Goal: Task Accomplishment & Management: Complete application form

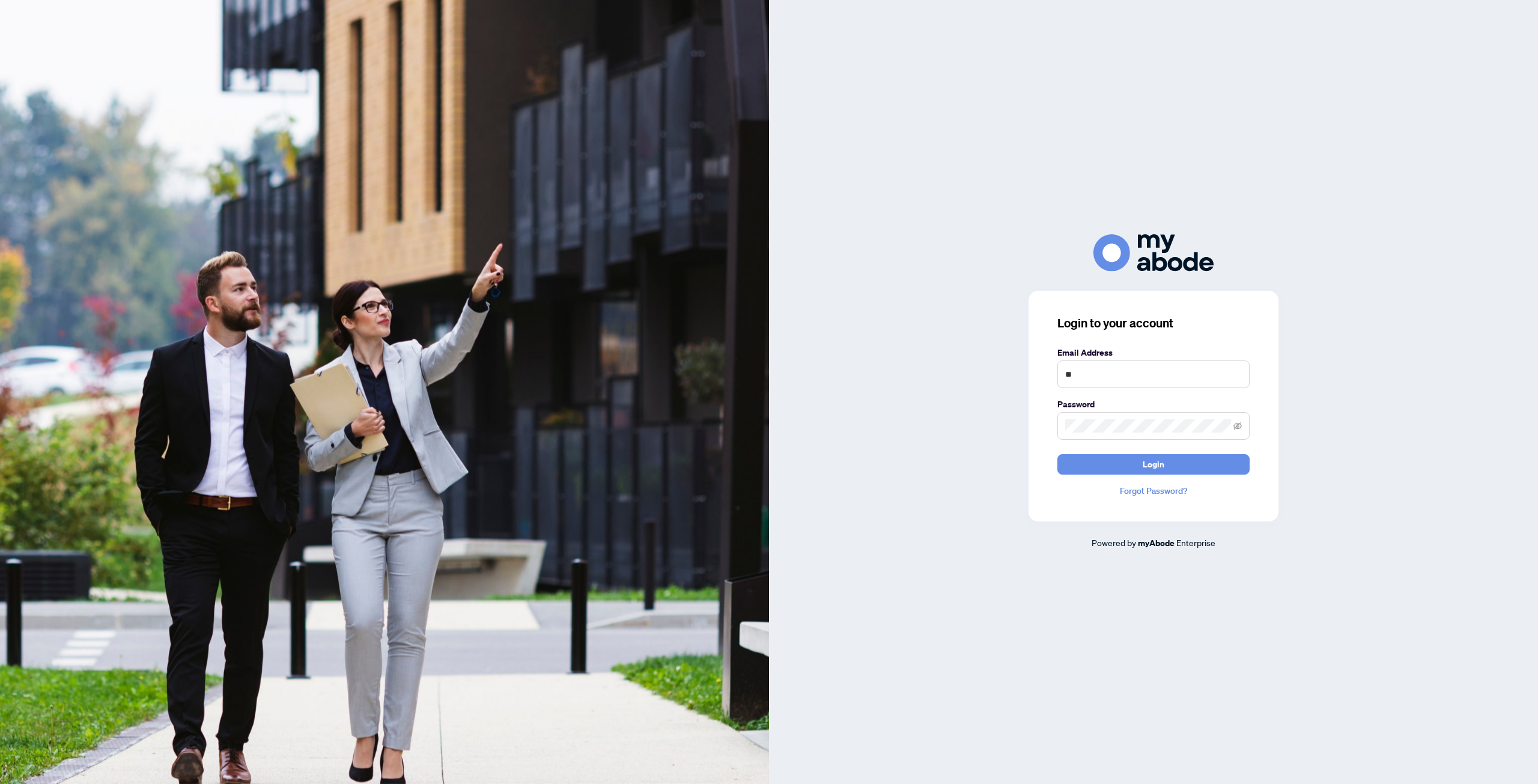
type input "**********"
click at [1150, 472] on span "Login" at bounding box center [1153, 465] width 21 height 19
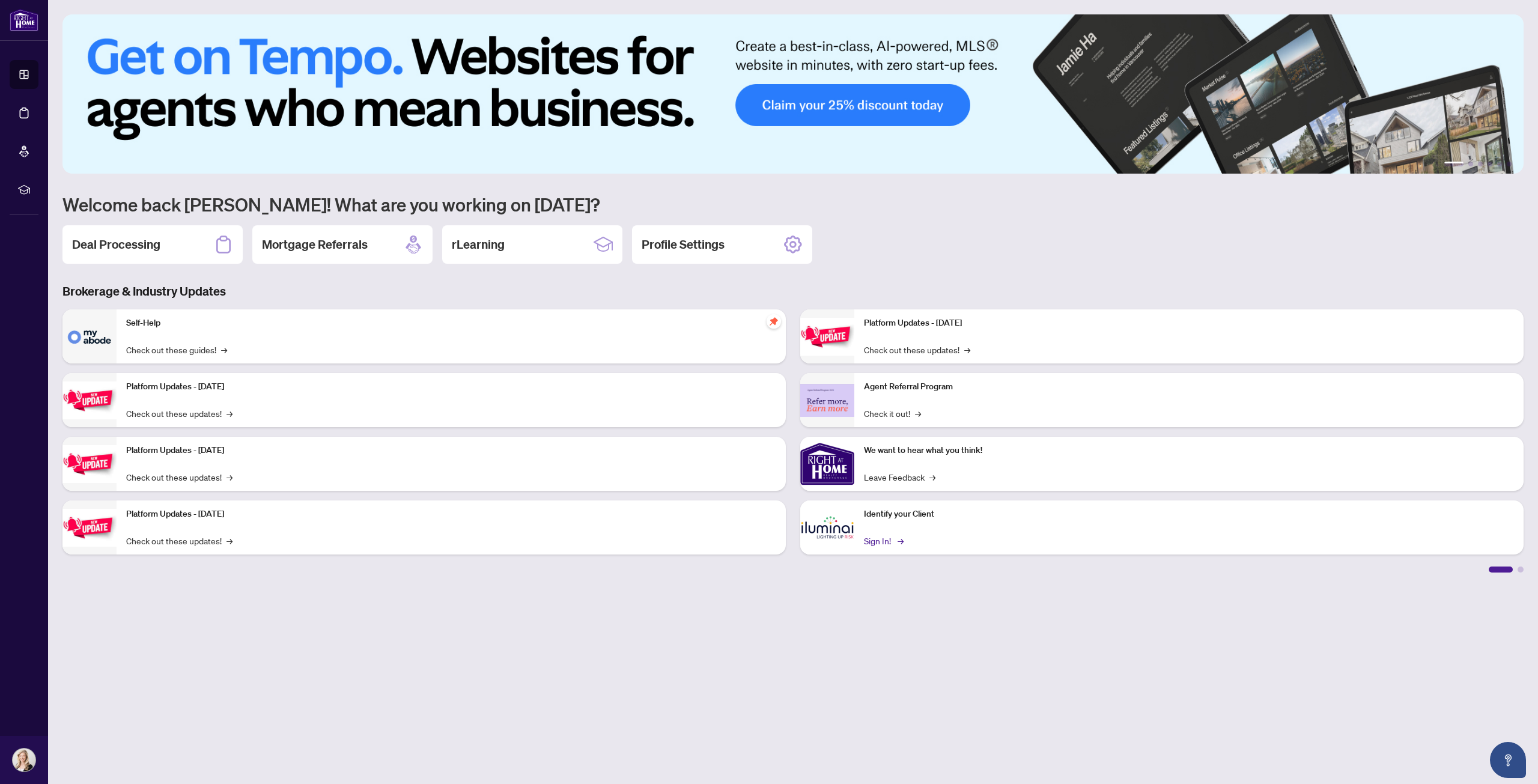
click at [874, 540] on link "Sign In! →" at bounding box center [882, 540] width 38 height 13
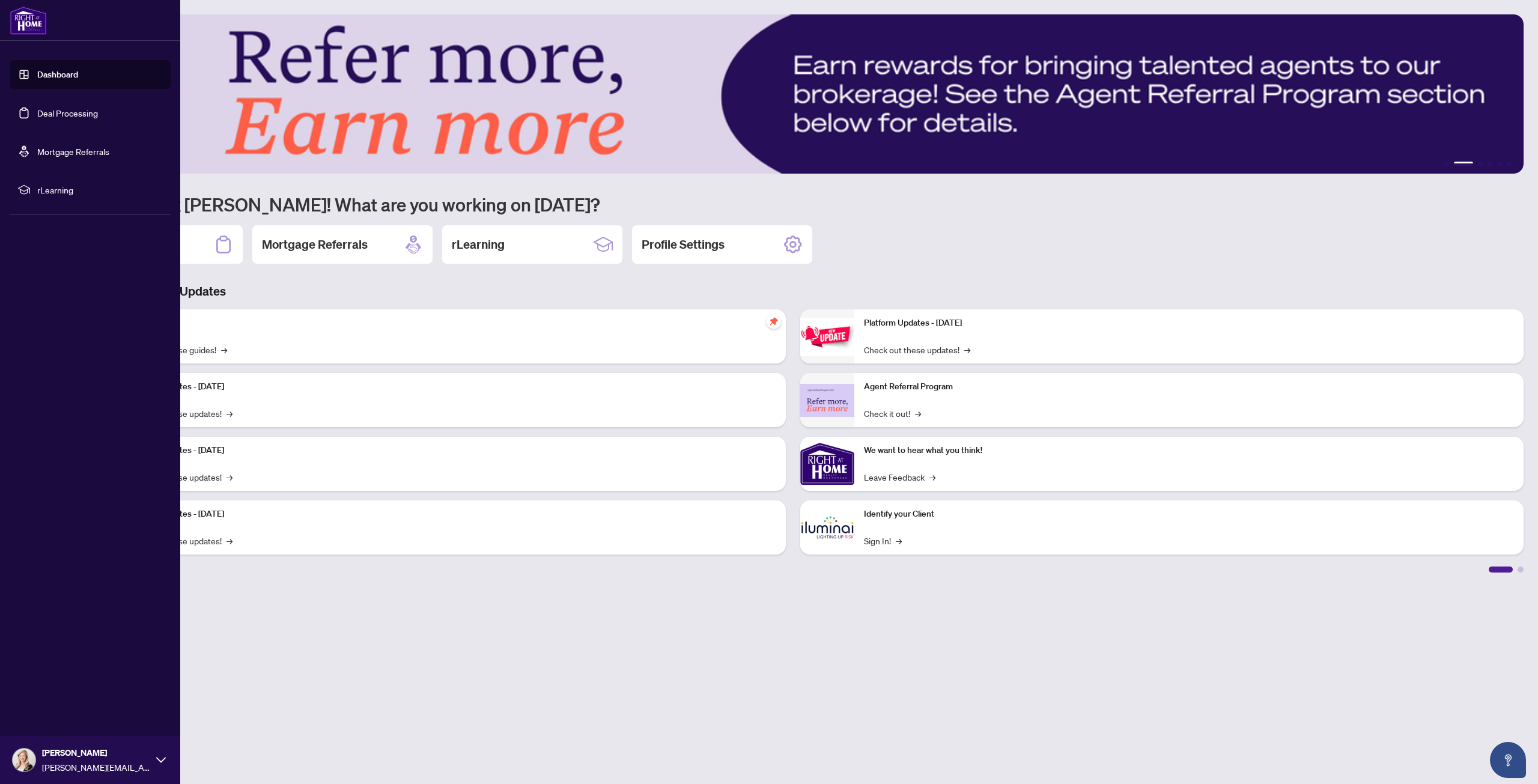
click at [60, 111] on link "Deal Processing" at bounding box center [68, 113] width 60 height 11
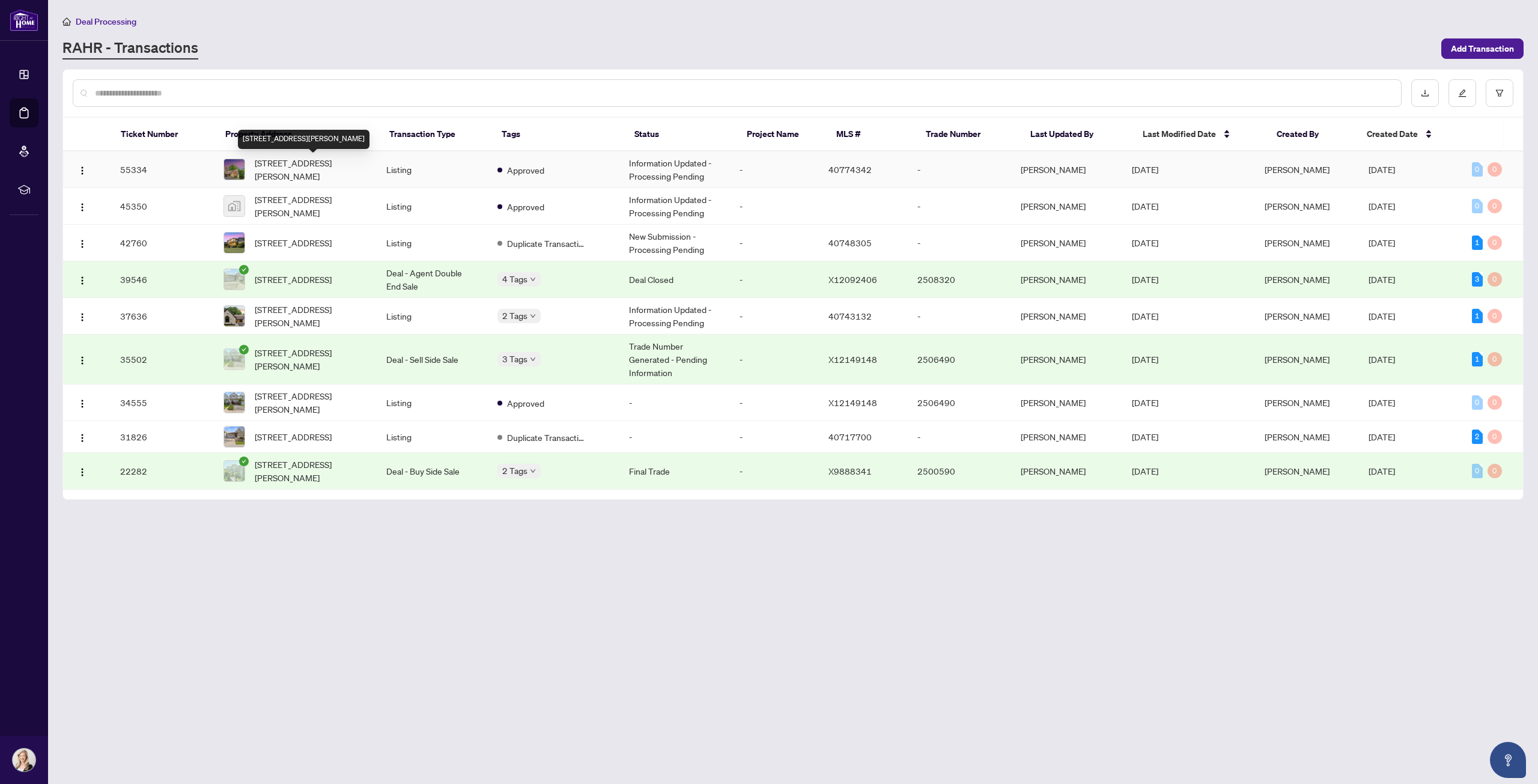
click at [306, 163] on span "515 Hamilton Drive, Ancaster, ON L9G 2A9, Canada" at bounding box center [311, 169] width 113 height 27
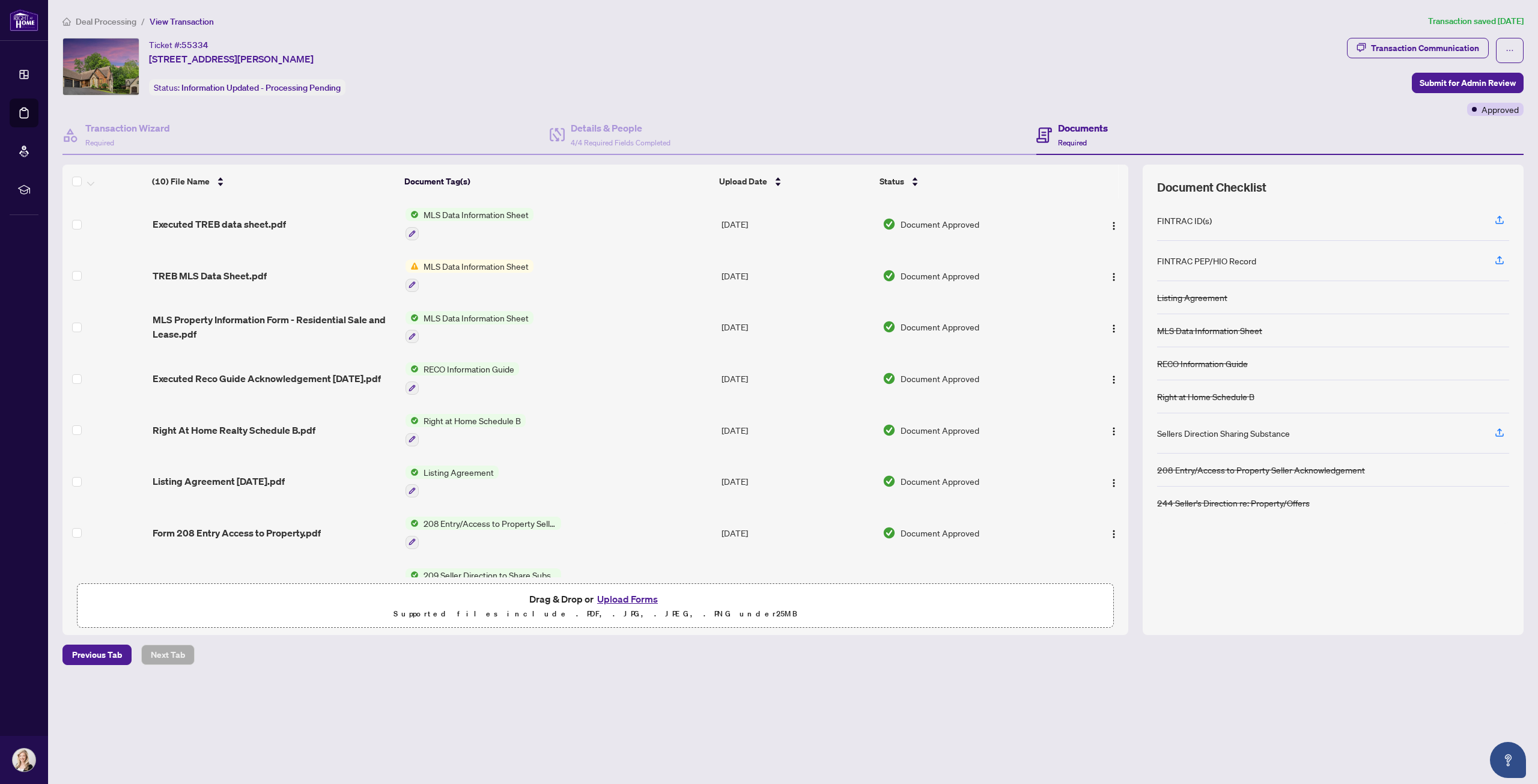
click at [629, 596] on button "Upload Forms" at bounding box center [627, 598] width 68 height 15
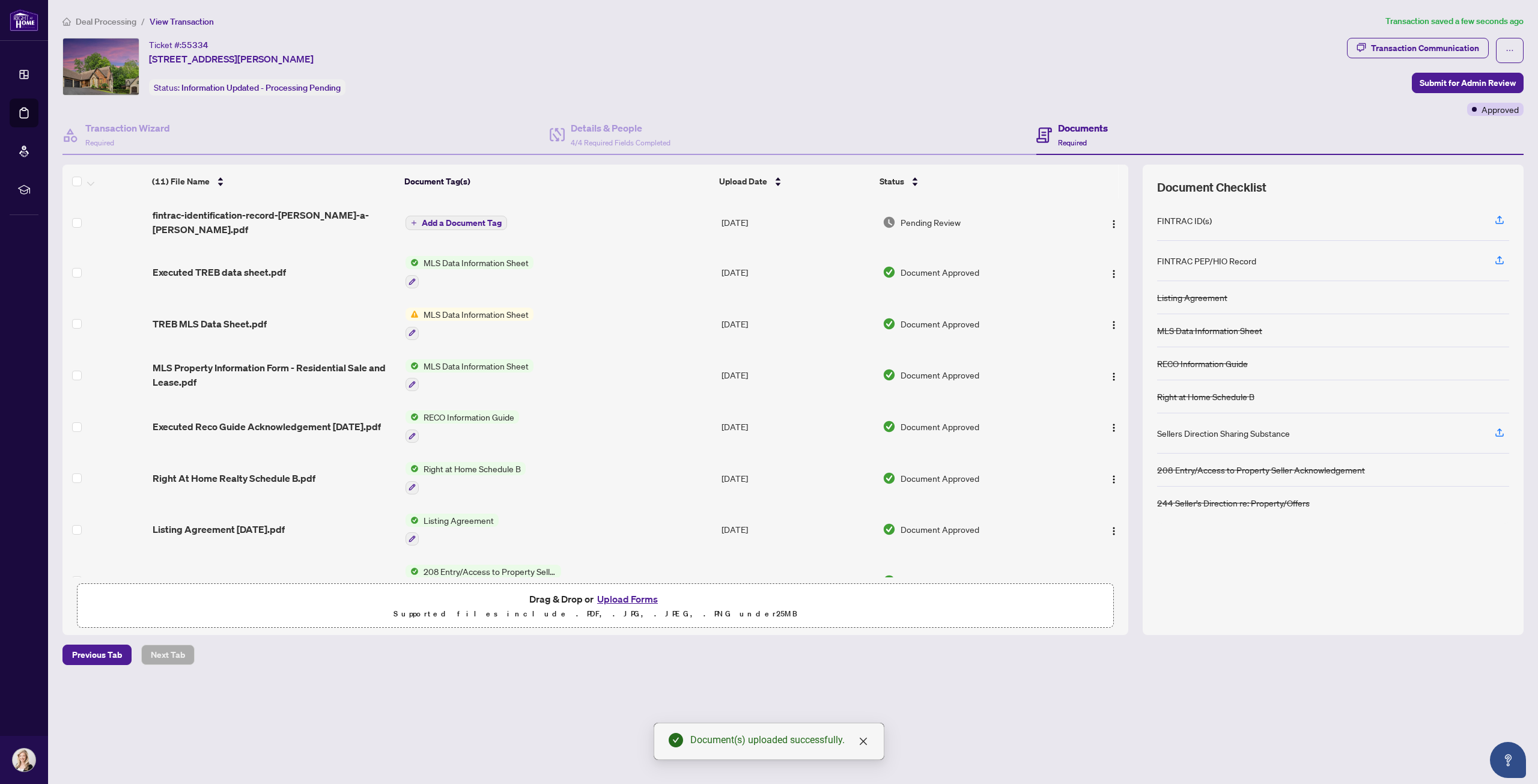
click at [482, 219] on span "Add a Document Tag" at bounding box center [462, 222] width 80 height 8
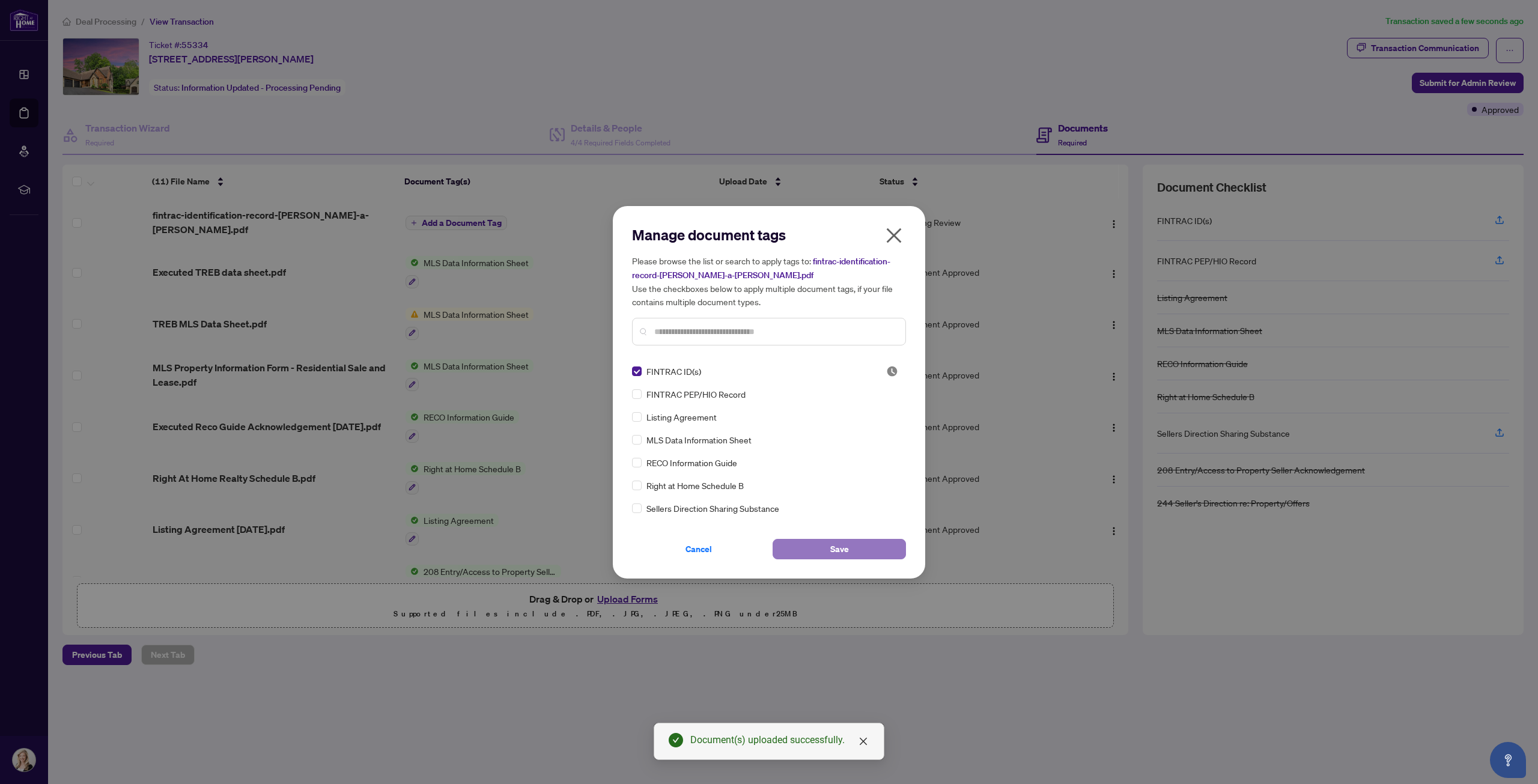
click at [844, 547] on span "Save" at bounding box center [839, 549] width 18 height 19
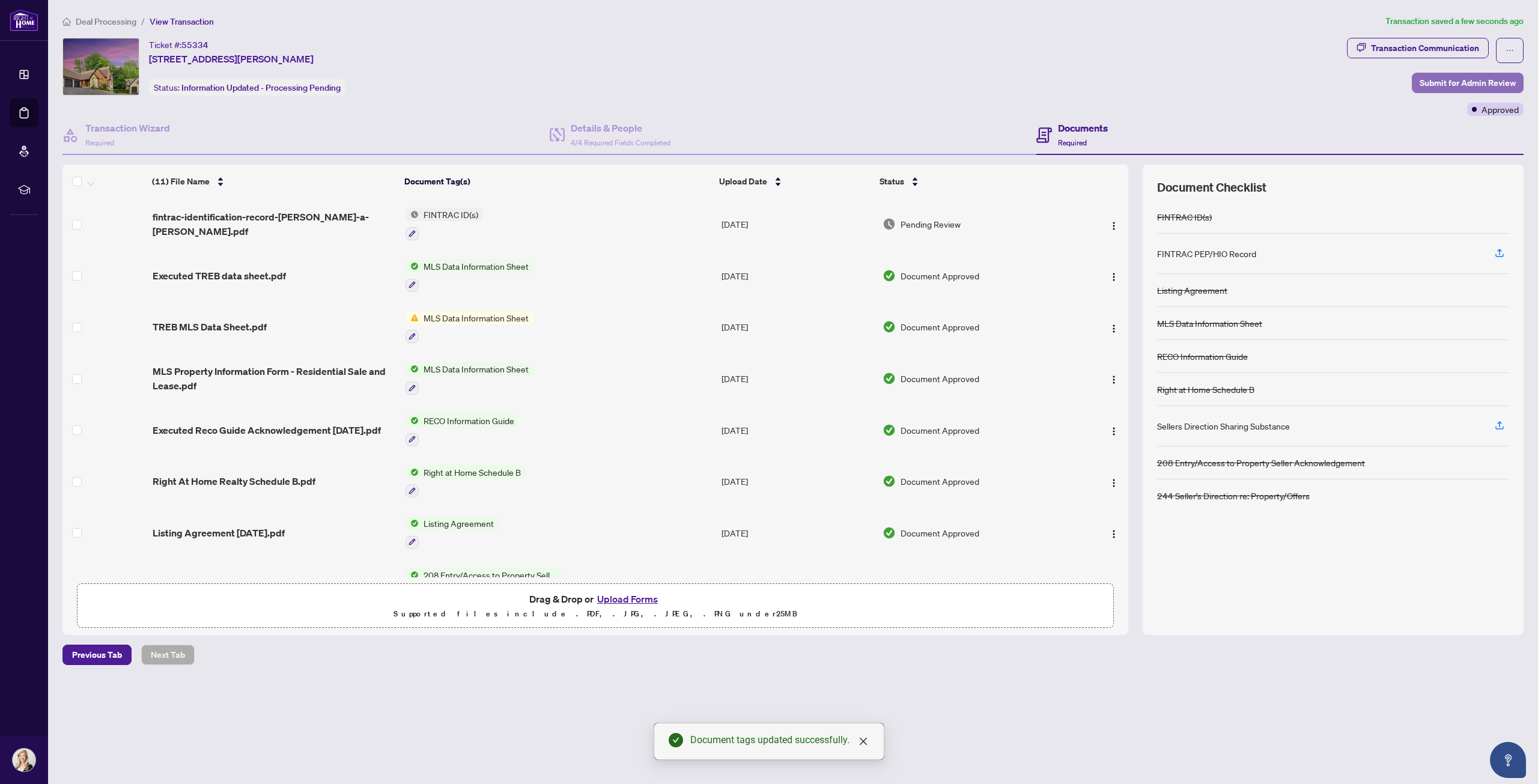
click at [1433, 83] on span "Submit for Admin Review" at bounding box center [1467, 83] width 96 height 19
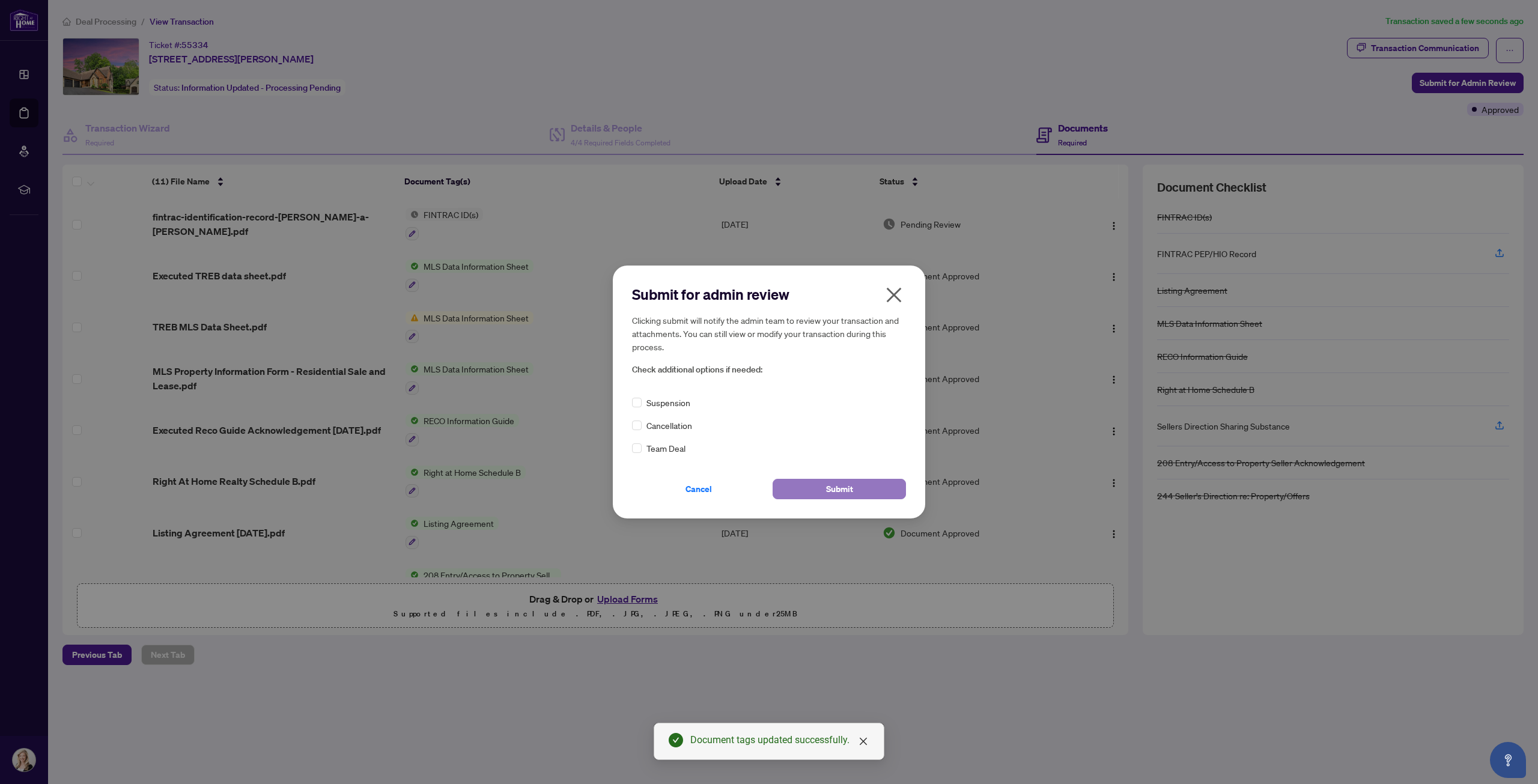
click at [847, 487] on span "Submit" at bounding box center [839, 489] width 27 height 19
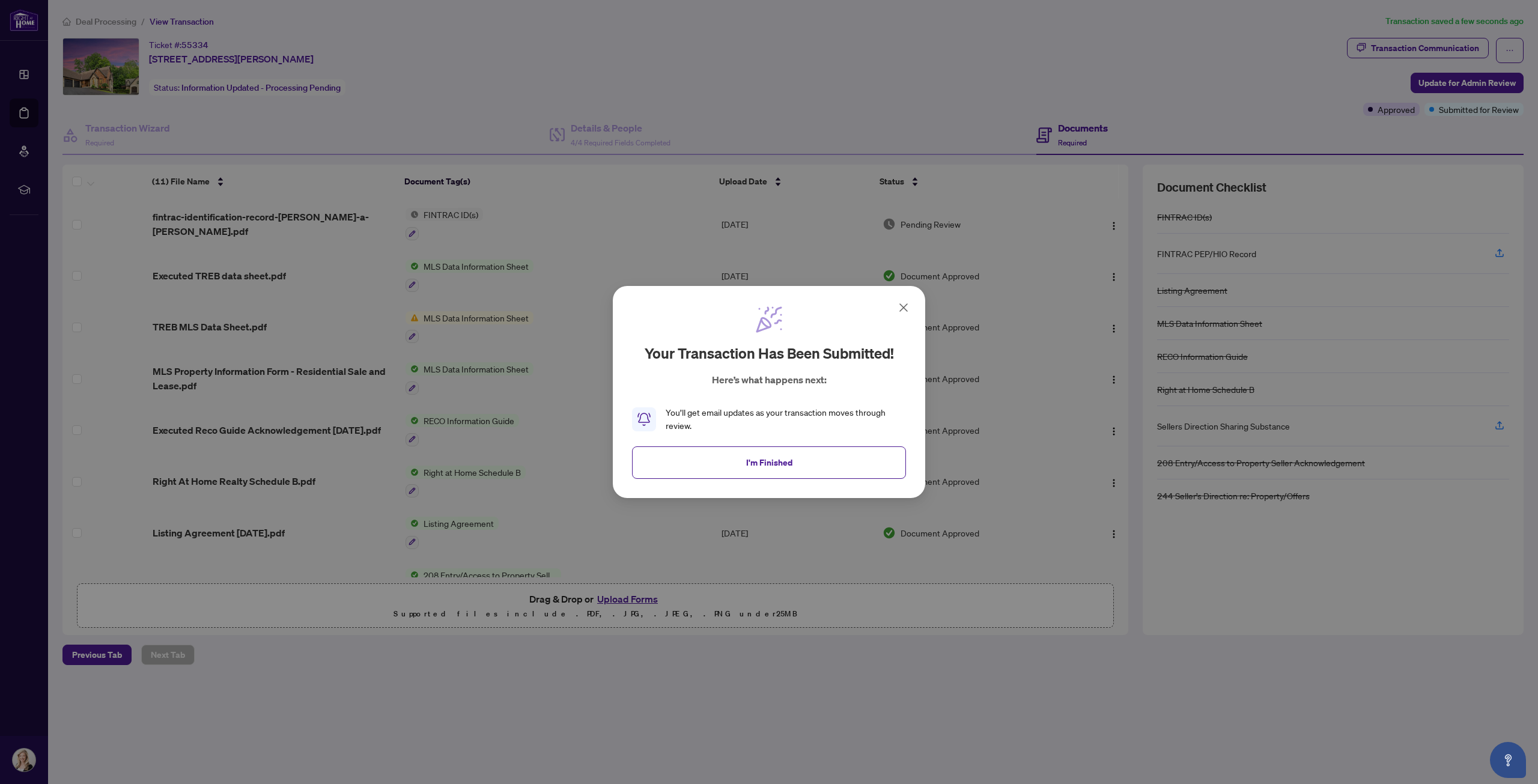
click at [905, 302] on icon at bounding box center [904, 308] width 15 height 15
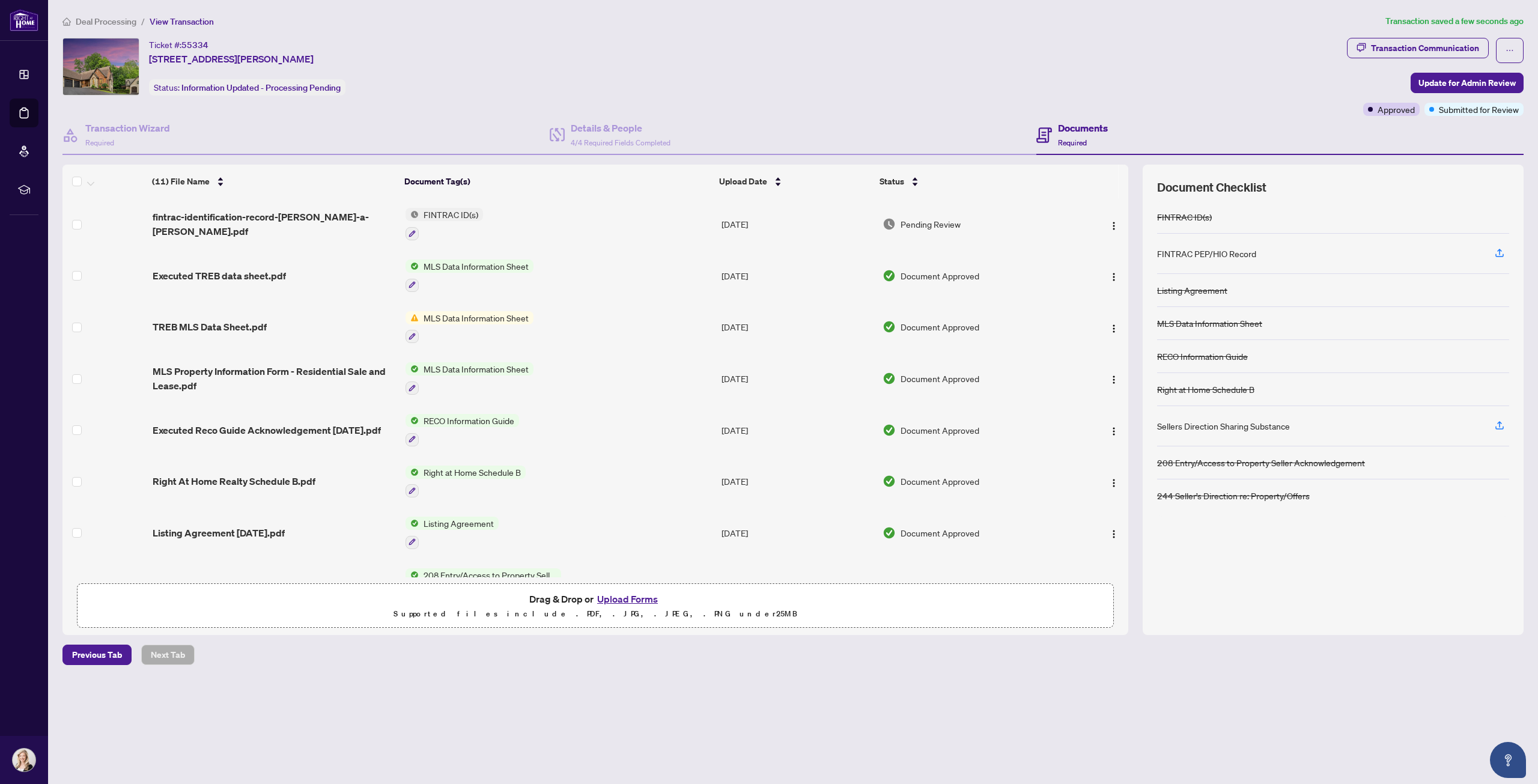
click at [515, 313] on span "MLS Data Information Sheet" at bounding box center [476, 318] width 115 height 13
click at [560, 322] on td "MLS Data Information Sheet" at bounding box center [558, 328] width 316 height 52
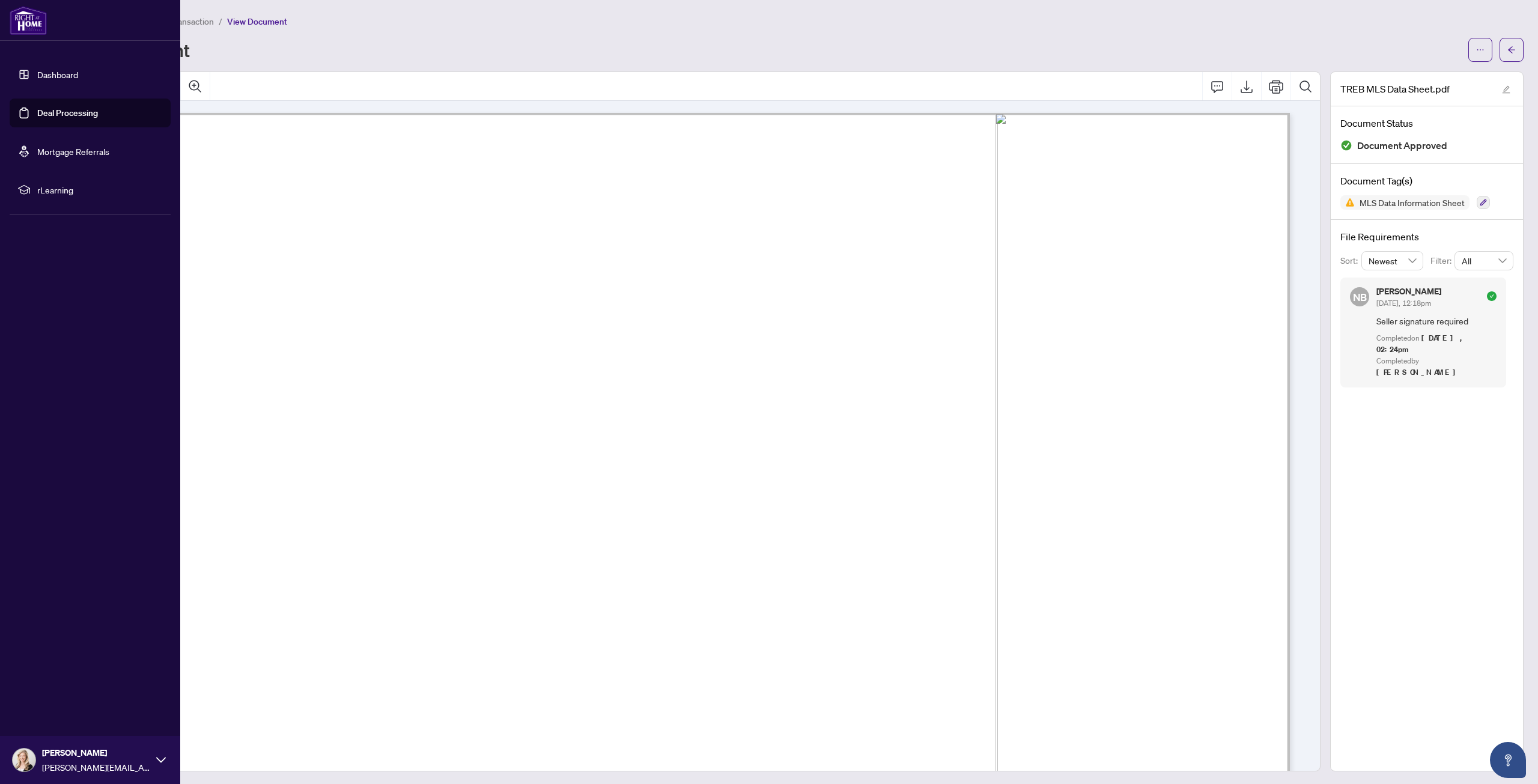
click at [74, 74] on link "Dashboard" at bounding box center [57, 74] width 40 height 11
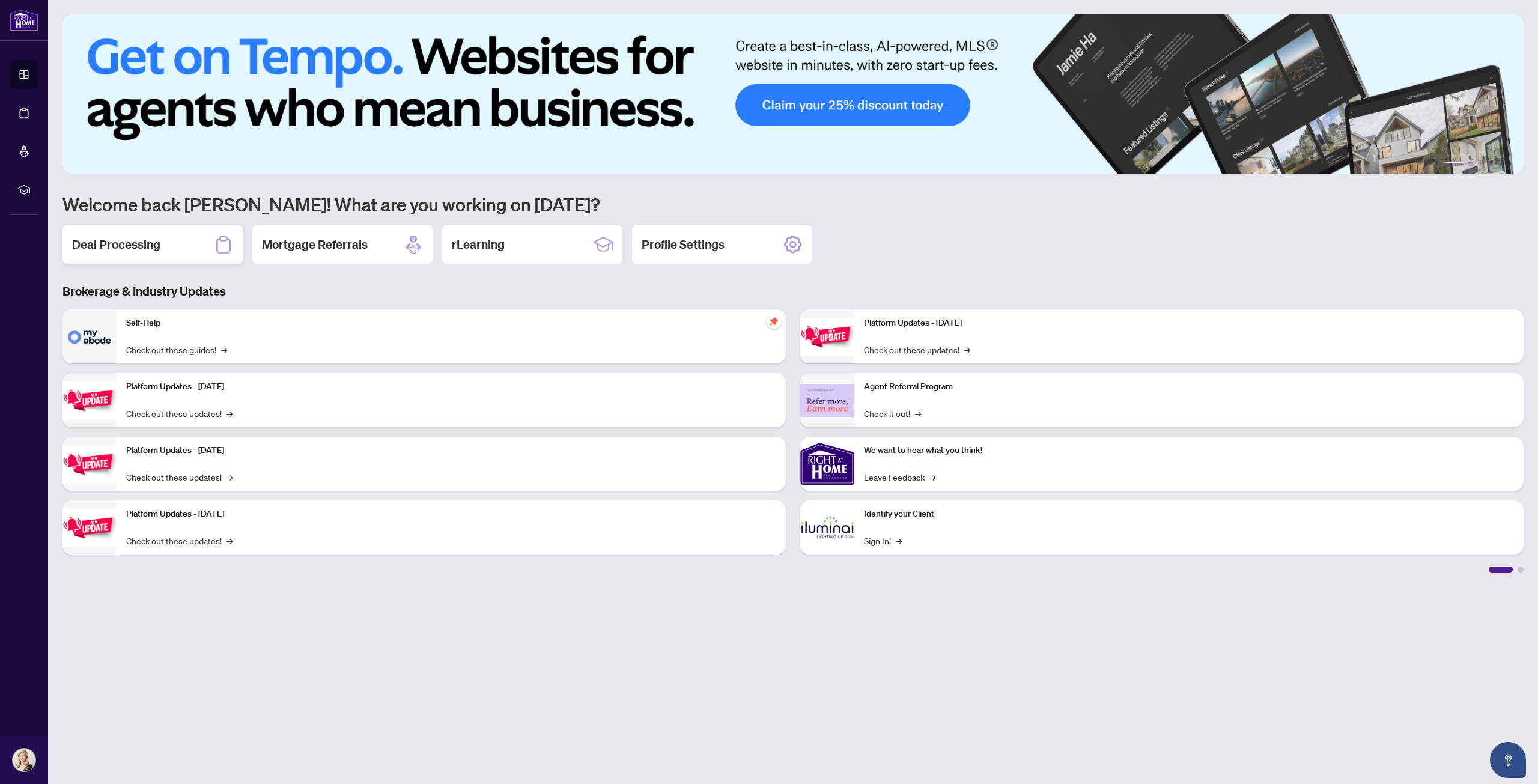
click at [145, 247] on h2 "Deal Processing" at bounding box center [116, 244] width 88 height 17
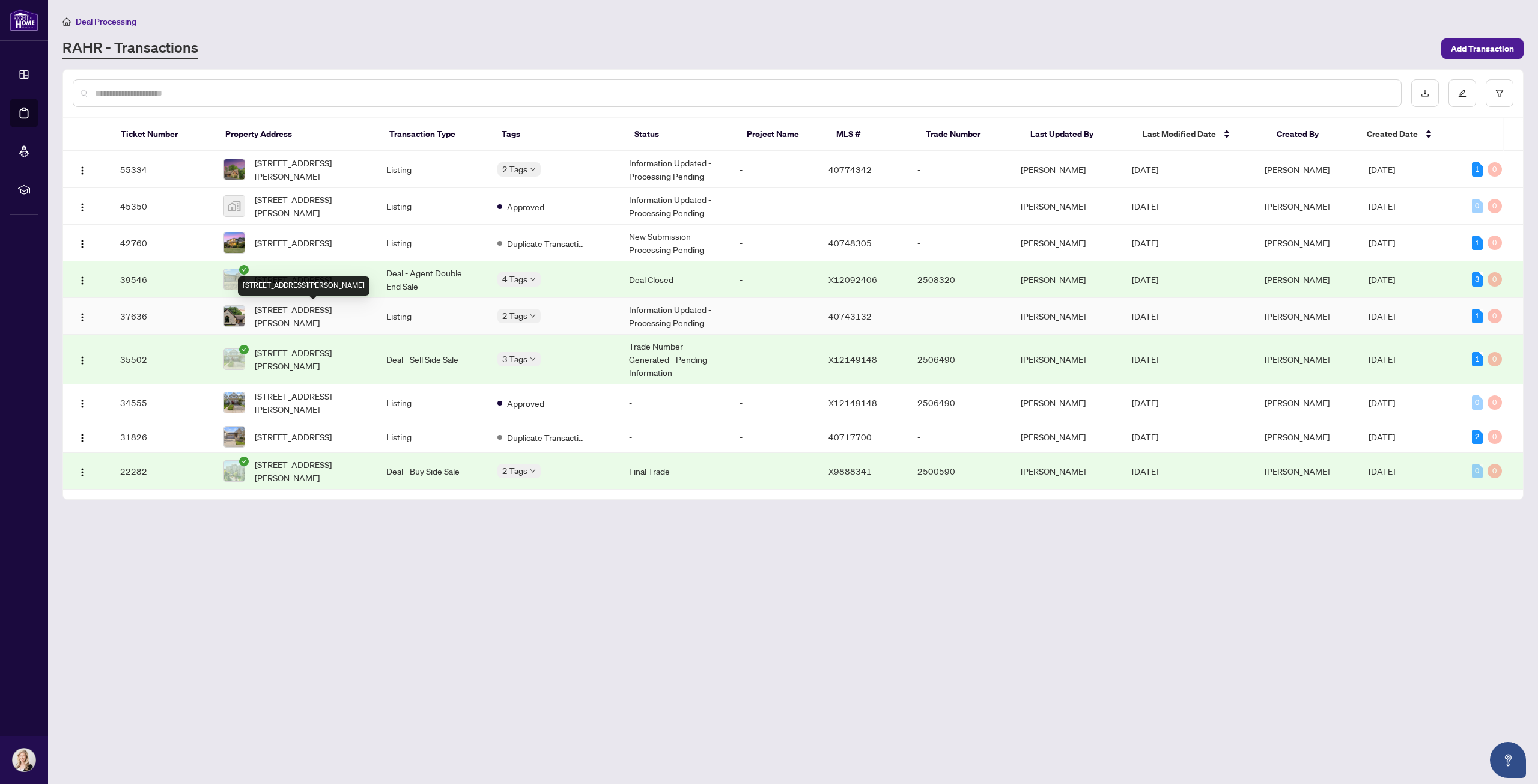
click at [317, 312] on span "515 Hamilton Drive, Ancaster, ON L9G 2A9, Canada" at bounding box center [311, 316] width 113 height 27
